Goal: Task Accomplishment & Management: Manage account settings

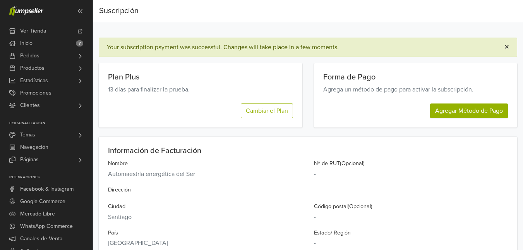
click at [506, 47] on span "×" at bounding box center [506, 46] width 5 height 11
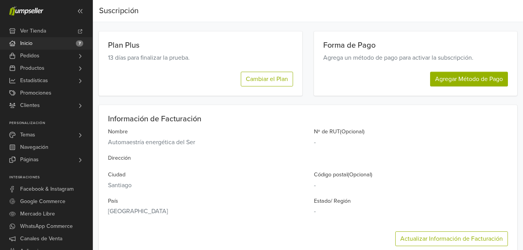
click at [46, 41] on link "Inicio 7" at bounding box center [46, 43] width 92 height 12
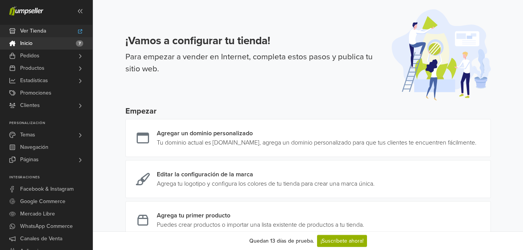
click at [51, 31] on link "Ver Tienda" at bounding box center [46, 31] width 92 height 12
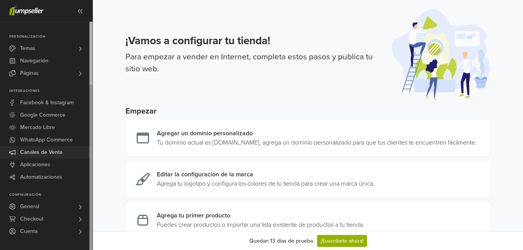
scroll to position [155, 0]
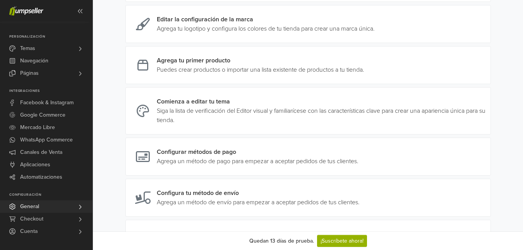
click at [71, 205] on link "General" at bounding box center [46, 206] width 92 height 12
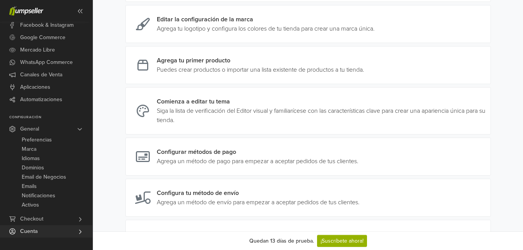
click at [75, 227] on link "Cuenta" at bounding box center [46, 231] width 92 height 12
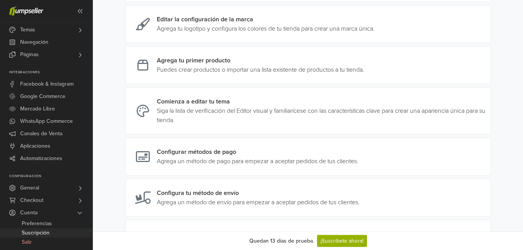
click at [65, 229] on link "Suscripción" at bounding box center [46, 232] width 92 height 9
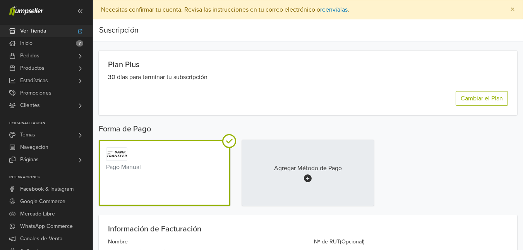
click at [33, 26] on span "Ver Tienda" at bounding box center [33, 31] width 26 height 12
click at [36, 135] on link "Temas" at bounding box center [46, 134] width 92 height 12
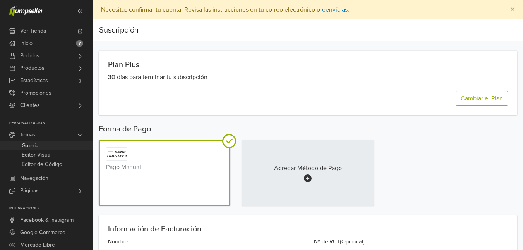
click at [53, 146] on link "Galería" at bounding box center [46, 145] width 92 height 9
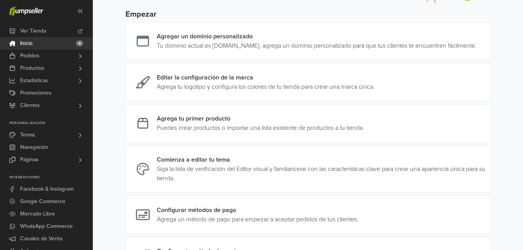
scroll to position [77, 0]
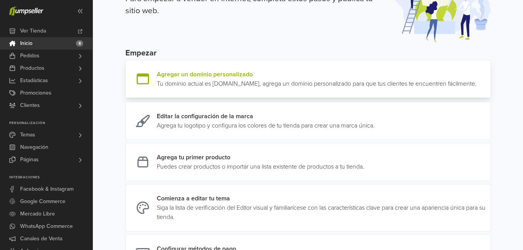
click at [476, 79] on link at bounding box center [476, 79] width 0 height 19
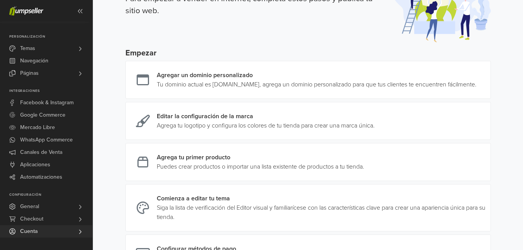
click at [76, 228] on link "Cuenta" at bounding box center [46, 231] width 92 height 12
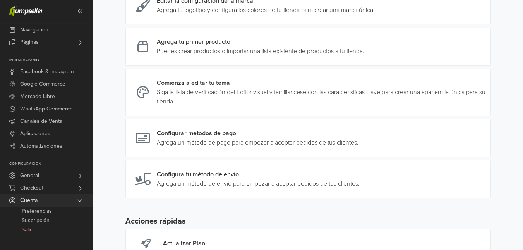
scroll to position [193, 0]
click at [46, 201] on link "Cuenta" at bounding box center [46, 200] width 92 height 12
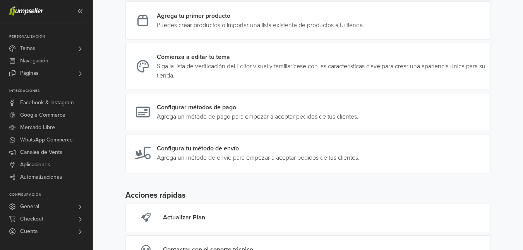
scroll to position [264, 0]
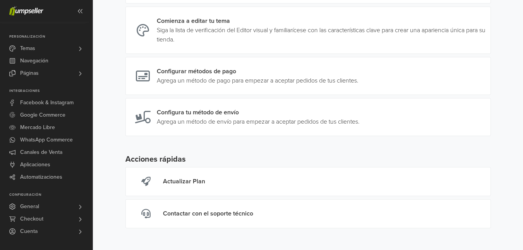
click at [80, 227] on span at bounding box center [80, 231] width 6 height 12
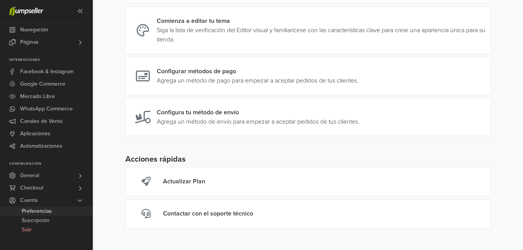
click at [48, 211] on span "Preferencias" at bounding box center [37, 210] width 30 height 9
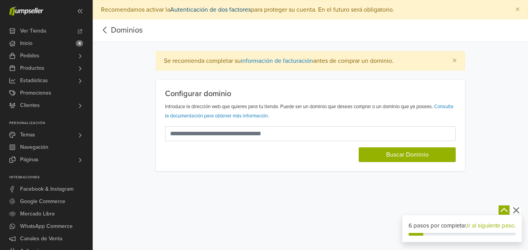
click at [219, 12] on link "Autenticación de dos factores" at bounding box center [210, 10] width 81 height 8
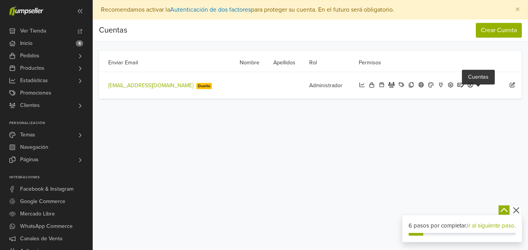
click at [477, 88] on span at bounding box center [472, 85] width 10 height 7
click at [474, 85] on icon at bounding box center [470, 84] width 5 height 5
click at [514, 84] on icon at bounding box center [512, 84] width 5 height 5
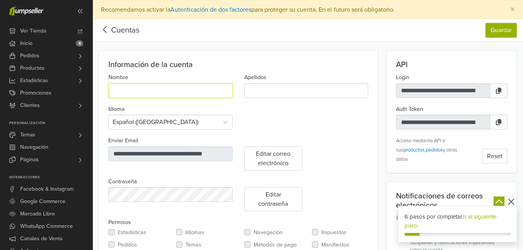
click at [141, 89] on input "Nombre" at bounding box center [170, 90] width 124 height 15
type input "******"
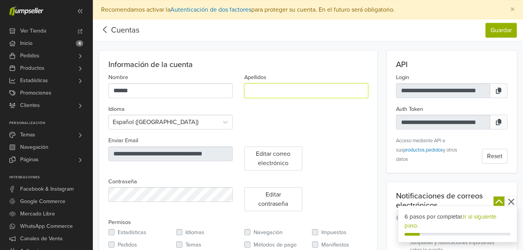
type input "*****"
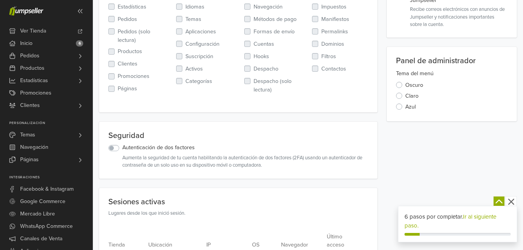
scroll to position [265, 0]
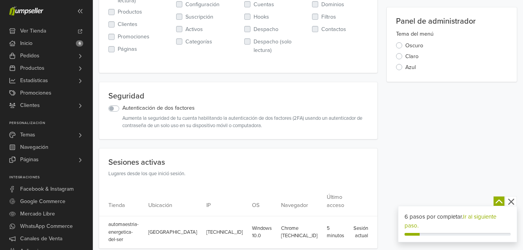
click at [122, 106] on label "Autenticación de dos factores" at bounding box center [158, 108] width 72 height 9
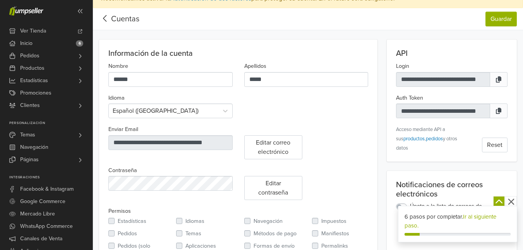
scroll to position [0, 0]
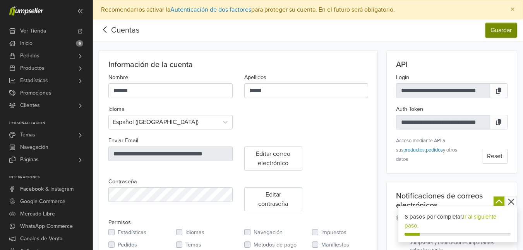
click at [492, 29] on button "Guardar" at bounding box center [500, 30] width 31 height 15
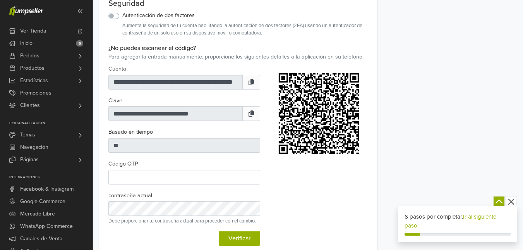
scroll to position [347, 0]
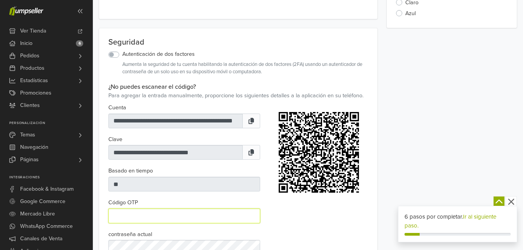
click at [195, 221] on input "Código OTP" at bounding box center [184, 215] width 152 height 15
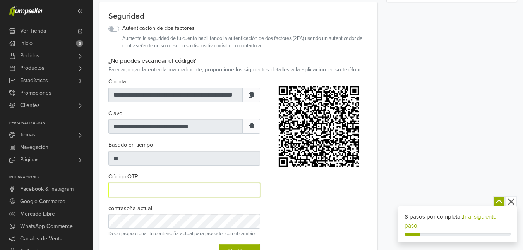
scroll to position [386, 0]
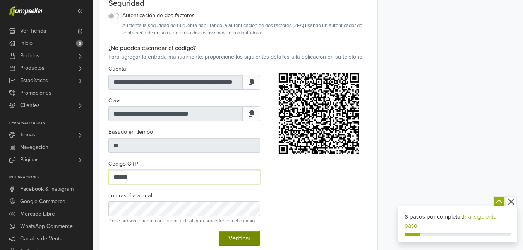
type input "******"
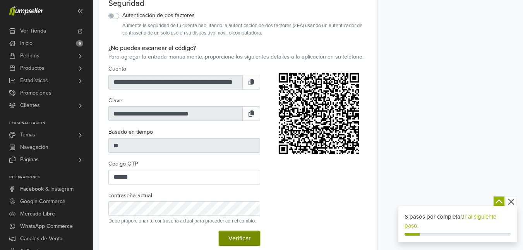
click at [238, 235] on button "Verificar" at bounding box center [239, 238] width 41 height 15
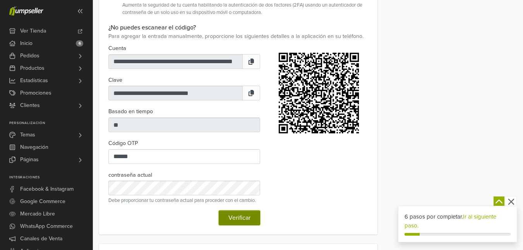
scroll to position [426, 0]
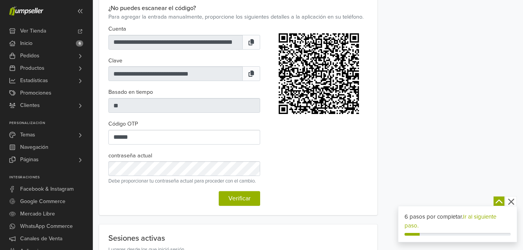
click at [313, 161] on div at bounding box center [314, 114] width 108 height 181
click at [253, 199] on button "Verificar" at bounding box center [239, 198] width 41 height 15
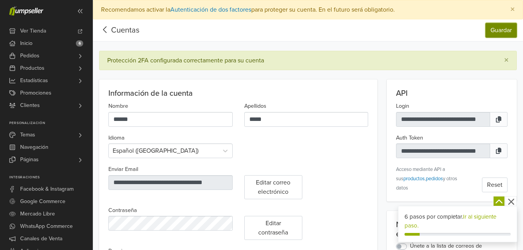
click at [499, 29] on button "Guardar" at bounding box center [500, 30] width 31 height 15
click at [229, 9] on link "Autenticación de dos factores" at bounding box center [210, 10] width 81 height 8
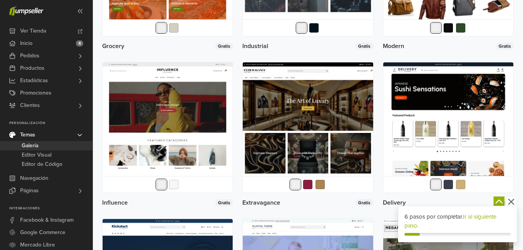
scroll to position [1045, 0]
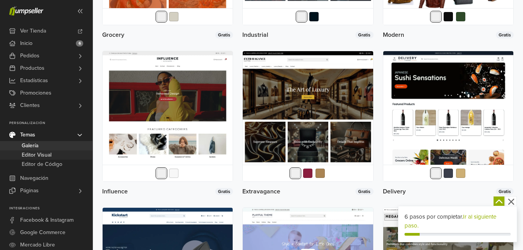
click at [44, 153] on span "Editor Visual" at bounding box center [37, 154] width 30 height 9
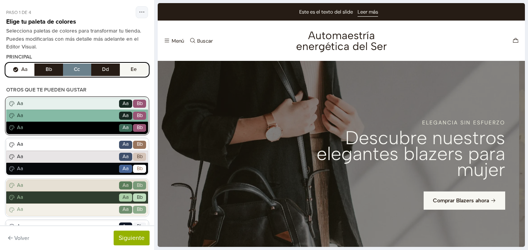
click at [60, 101] on span "Aa" at bounding box center [66, 104] width 103 height 8
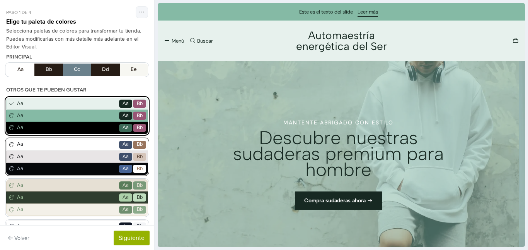
click at [65, 145] on span "Aa" at bounding box center [66, 144] width 103 height 8
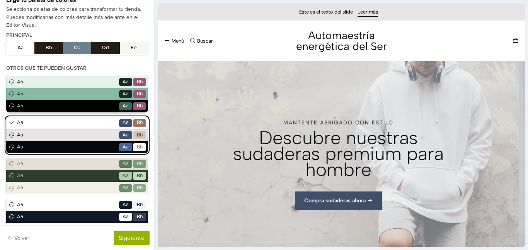
scroll to position [39, 0]
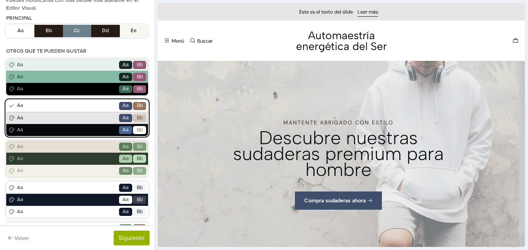
click at [65, 145] on span "Aa" at bounding box center [66, 147] width 103 height 8
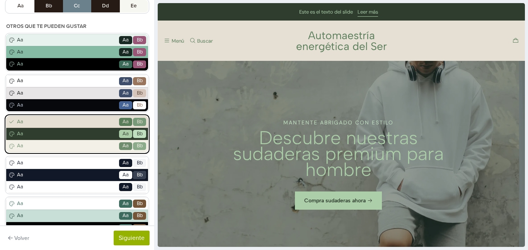
scroll to position [77, 0]
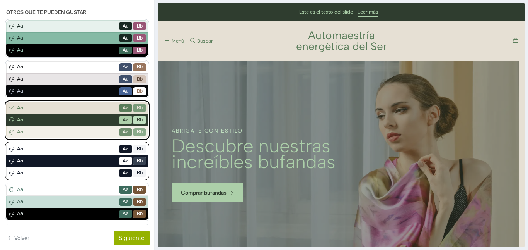
click at [76, 152] on span "Aa" at bounding box center [66, 149] width 103 height 8
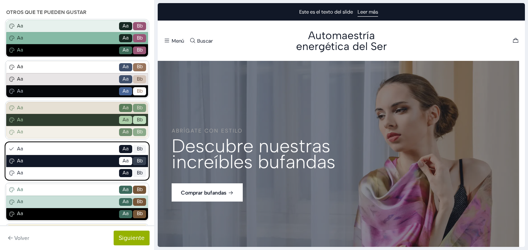
click at [79, 149] on span "Aa" at bounding box center [66, 149] width 103 height 8
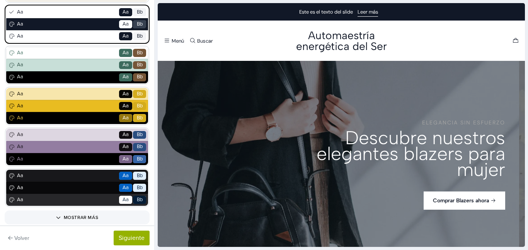
scroll to position [227, 0]
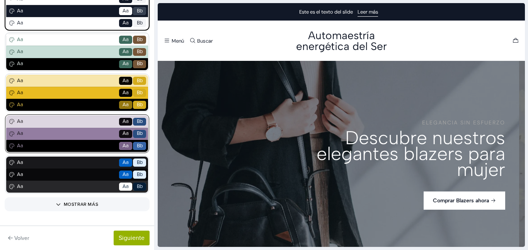
click at [76, 121] on span "Aa" at bounding box center [66, 122] width 103 height 8
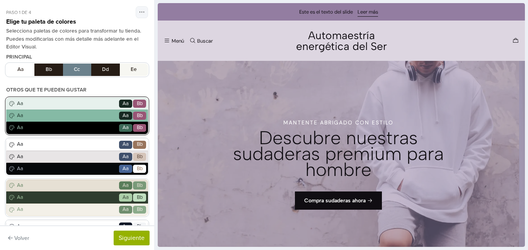
click at [77, 103] on span "Aa" at bounding box center [66, 104] width 103 height 8
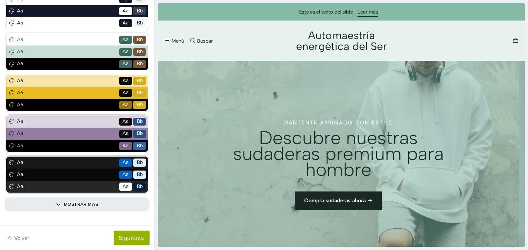
click at [64, 202] on button "Mostrar más" at bounding box center [77, 203] width 142 height 11
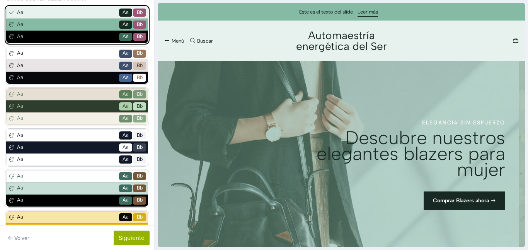
scroll to position [86, 0]
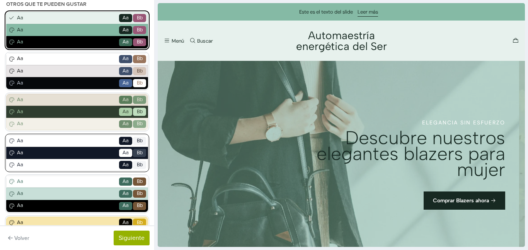
click at [68, 137] on span "Aa" at bounding box center [66, 141] width 103 height 8
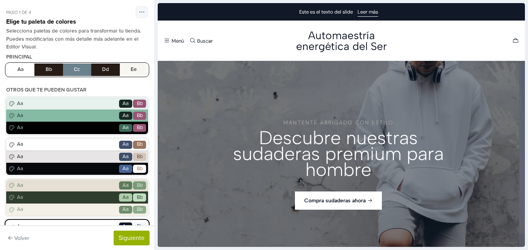
click at [21, 70] on button "Aa Bb Cc Dd Ee" at bounding box center [77, 69] width 142 height 12
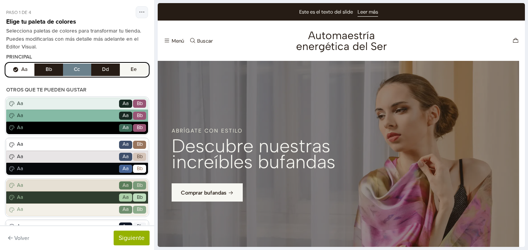
click at [46, 70] on button "Aa Bb Cc Dd Ee" at bounding box center [77, 69] width 142 height 12
click at [67, 70] on button "Aa Bb Cc Dd Ee" at bounding box center [77, 69] width 142 height 12
click at [99, 69] on button "Aa Bb Cc Dd Ee" at bounding box center [77, 69] width 142 height 12
click at [124, 69] on button "Aa Bb Cc Dd Ee" at bounding box center [77, 69] width 142 height 12
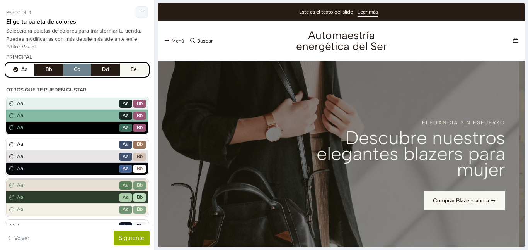
click at [22, 70] on button "Aa Bb Cc Dd Ee" at bounding box center [77, 69] width 142 height 12
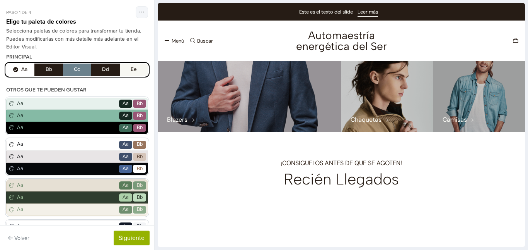
scroll to position [426, 0]
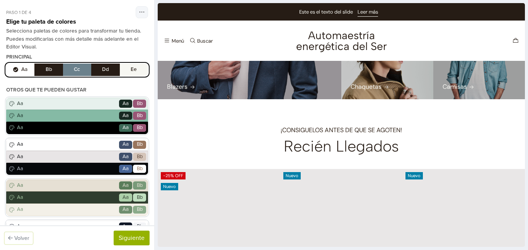
click at [17, 239] on button "Volver" at bounding box center [19, 238] width 28 height 12
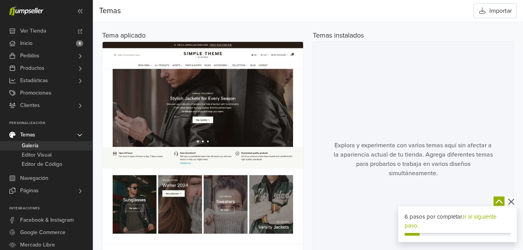
click at [430, 217] on div "6 pasos por completar. Ir al siguiente paso." at bounding box center [457, 220] width 106 height 17
click at [480, 213] on link "Ir al siguiente paso." at bounding box center [450, 221] width 92 height 16
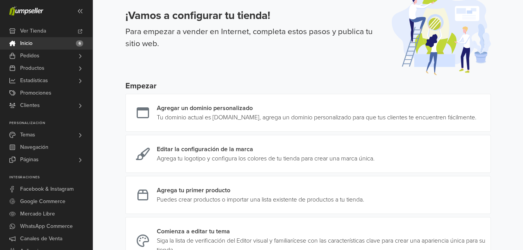
scroll to position [39, 0]
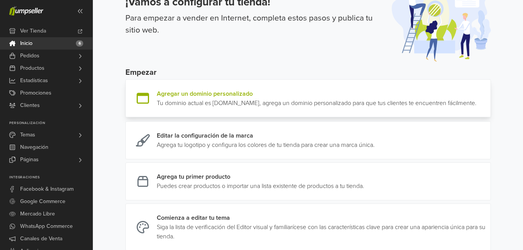
click at [476, 102] on link at bounding box center [476, 98] width 0 height 19
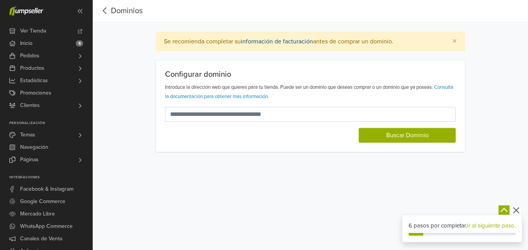
click at [291, 41] on link "información de facturación" at bounding box center [277, 42] width 72 height 8
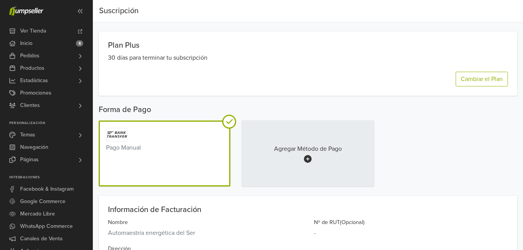
click at [167, 149] on div "Pago Manual" at bounding box center [164, 147] width 117 height 9
click at [42, 41] on link "Inicio 6" at bounding box center [46, 43] width 92 height 12
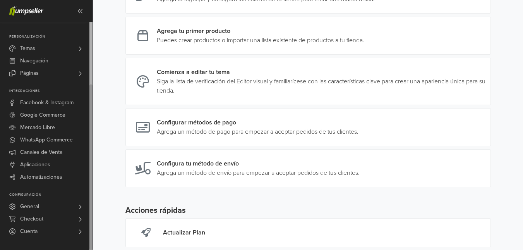
scroll to position [193, 0]
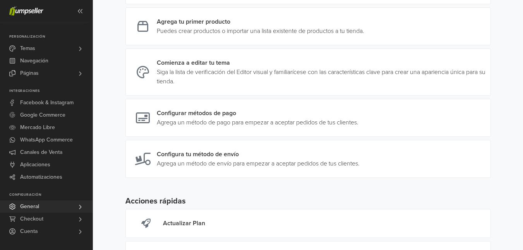
click at [77, 206] on icon at bounding box center [80, 207] width 6 height 6
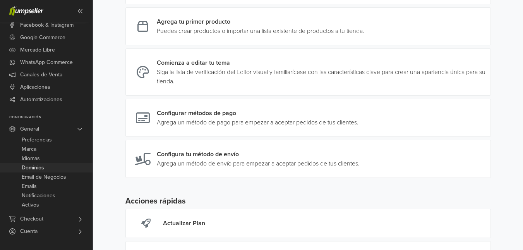
click at [62, 164] on link "Dominios" at bounding box center [46, 167] width 92 height 9
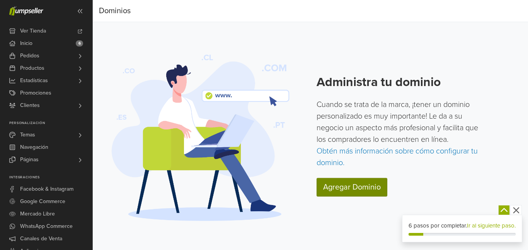
click at [358, 188] on link "Agregar Dominio" at bounding box center [352, 187] width 71 height 19
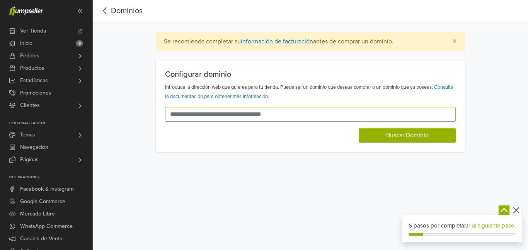
click at [221, 118] on input "text" at bounding box center [306, 114] width 282 height 15
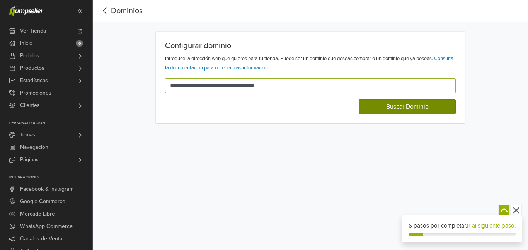
type input "**********"
click at [419, 111] on button "Buscar Dominio" at bounding box center [407, 106] width 97 height 15
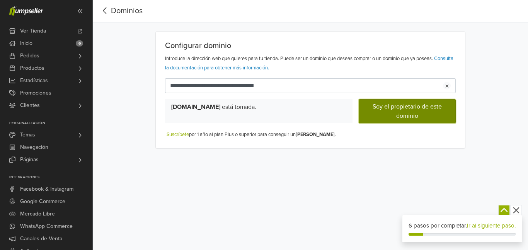
click at [413, 110] on button "Soy el propietario de este dominio" at bounding box center [407, 111] width 97 height 24
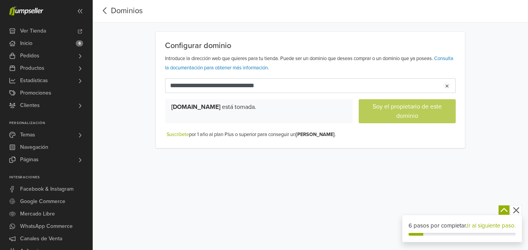
click at [516, 205] on icon "button" at bounding box center [517, 210] width 10 height 10
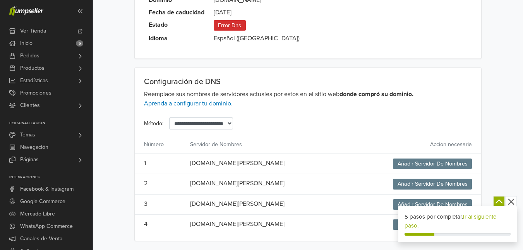
scroll to position [48, 0]
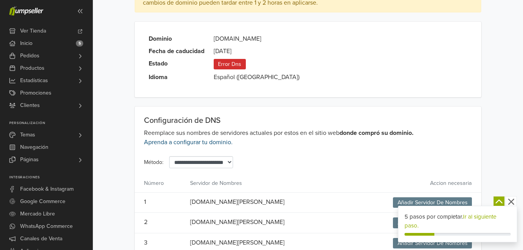
click at [165, 143] on link "Aprenda a configurar tu dominio." at bounding box center [188, 142] width 89 height 8
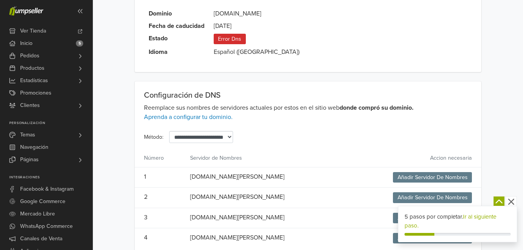
scroll to position [86, 0]
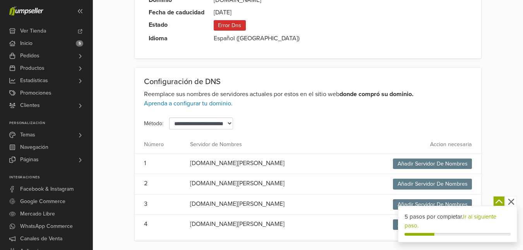
click at [512, 200] on icon "button" at bounding box center [511, 201] width 6 height 6
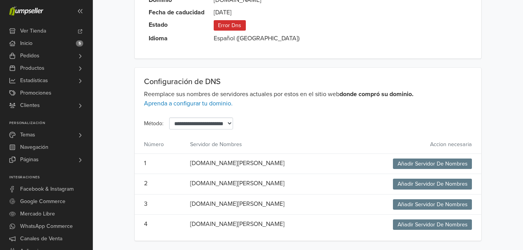
click at [416, 224] on span "Añadir Servidor De Nombres" at bounding box center [432, 224] width 79 height 10
drag, startPoint x: 394, startPoint y: 225, endPoint x: 424, endPoint y: 151, distance: 79.9
click at [394, 225] on span "Añadir Servidor De Nombres" at bounding box center [432, 224] width 79 height 10
click at [233, 124] on select "**********" at bounding box center [201, 123] width 64 height 12
select select "*******"
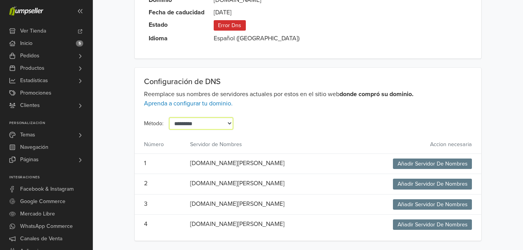
click at [169, 129] on select "**********" at bounding box center [201, 123] width 64 height 12
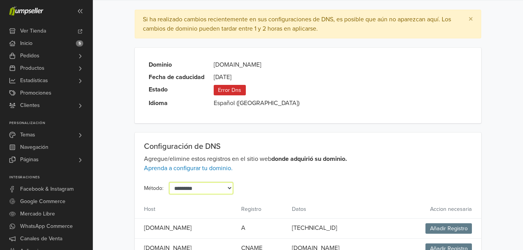
scroll to position [54, 0]
